Goal: Check status

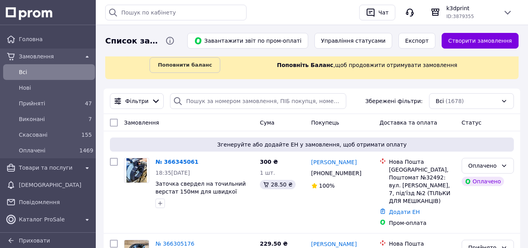
scroll to position [79, 0]
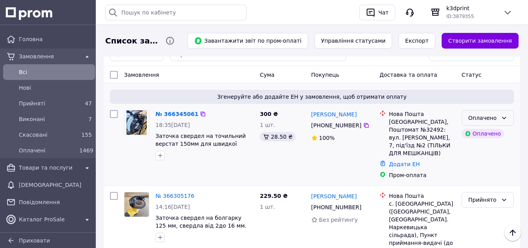
click at [505, 121] on icon at bounding box center [504, 118] width 6 height 6
click at [498, 133] on li "Прийнято" at bounding box center [487, 135] width 51 height 14
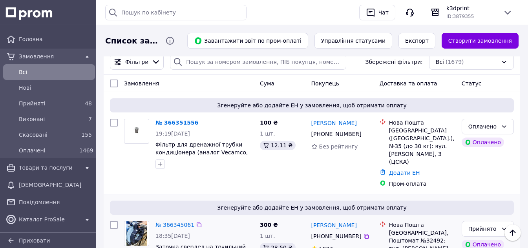
scroll to position [118, 0]
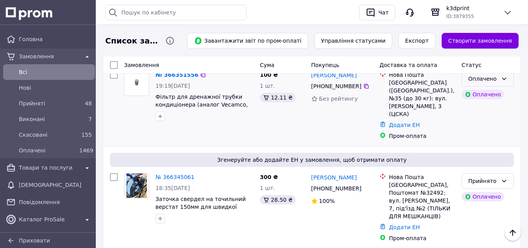
click at [503, 79] on icon at bounding box center [504, 79] width 4 height 2
click at [493, 97] on li "Прийнято" at bounding box center [487, 96] width 51 height 14
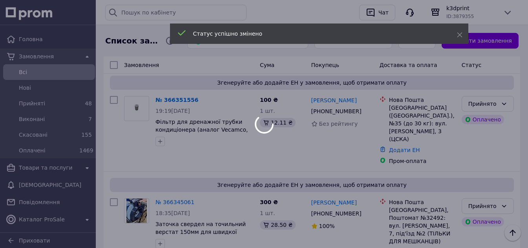
scroll to position [79, 0]
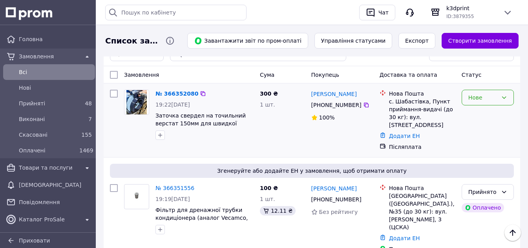
click at [500, 100] on div "Нове" at bounding box center [488, 98] width 52 height 16
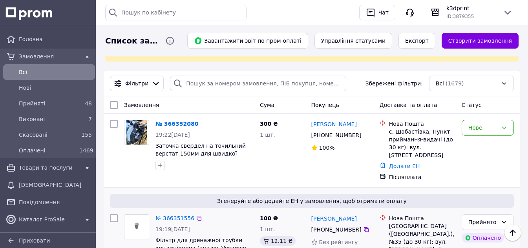
scroll to position [39, 0]
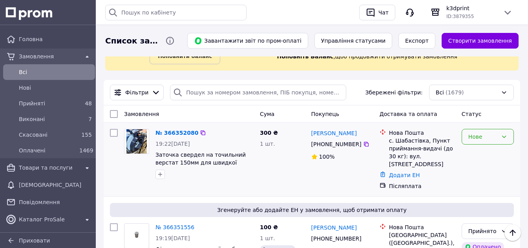
click at [493, 141] on div "Нове" at bounding box center [482, 137] width 29 height 9
click at [491, 152] on li "Прийнято" at bounding box center [487, 154] width 51 height 14
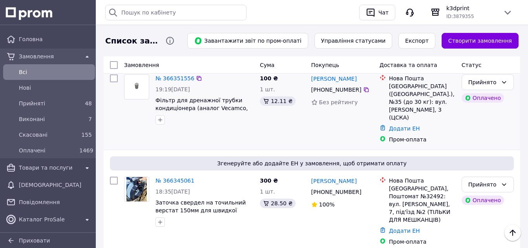
scroll to position [118, 0]
